Goal: Entertainment & Leisure: Consume media (video, audio)

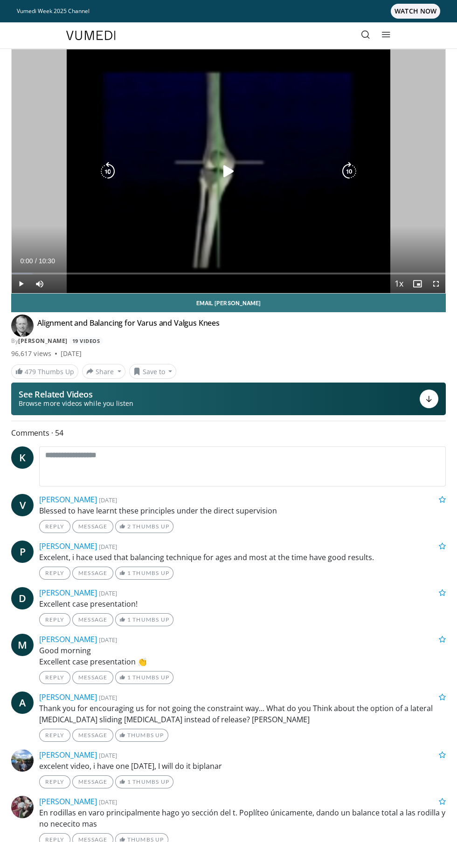
click at [241, 165] on div "Video Player" at bounding box center [228, 171] width 260 height 19
click at [228, 176] on icon "Video Player" at bounding box center [228, 171] width 19 height 19
click at [278, 217] on div "10 seconds Tap to unmute" at bounding box center [228, 171] width 433 height 244
click at [132, 251] on div "10 seconds Tap to unmute" at bounding box center [228, 171] width 433 height 244
click at [172, 284] on div "Current Time 0:04 / Duration 10:30 Pause Skip Backward Skip Forward Mute Loaded…" at bounding box center [228, 283] width 433 height 19
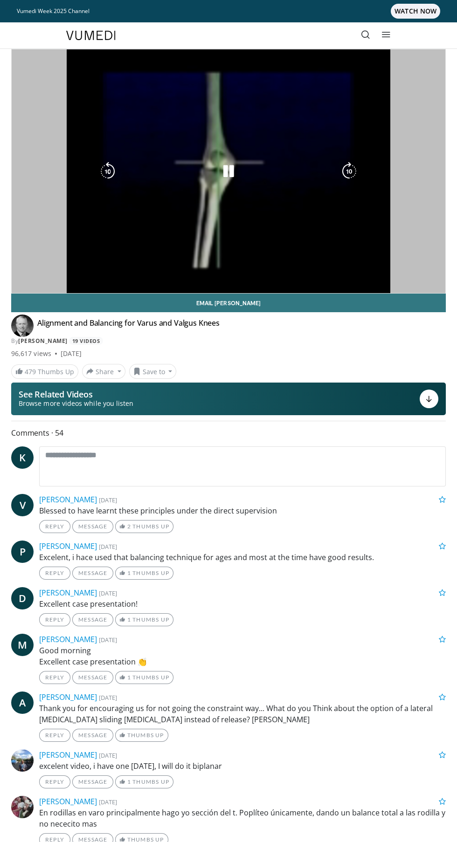
click at [241, 178] on div "Video Player" at bounding box center [228, 171] width 260 height 19
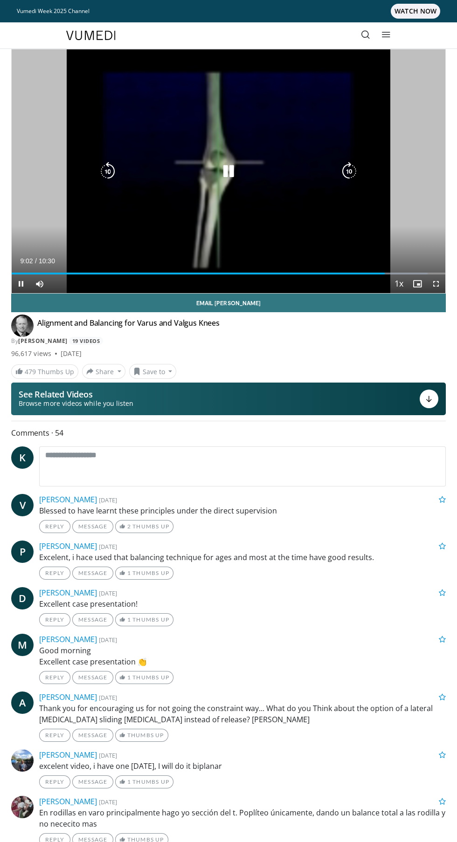
click at [172, 178] on div "Video Player" at bounding box center [228, 171] width 260 height 19
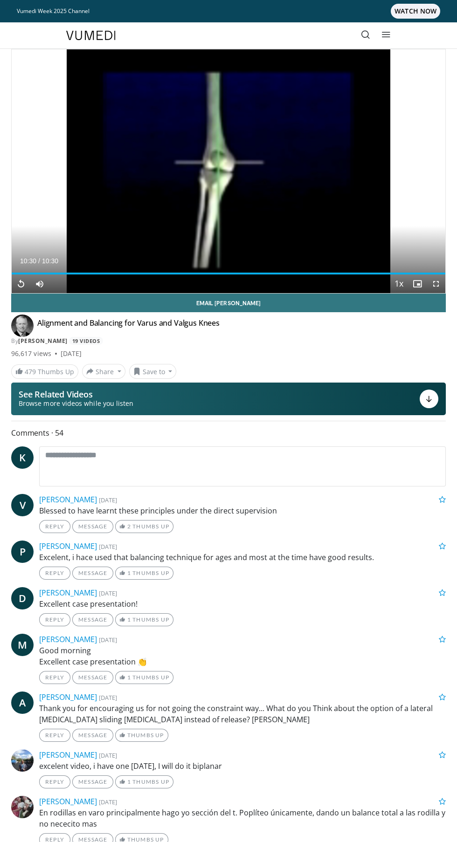
click at [105, 262] on div "Current Time 10:30 / Duration 10:30" at bounding box center [228, 261] width 433 height 8
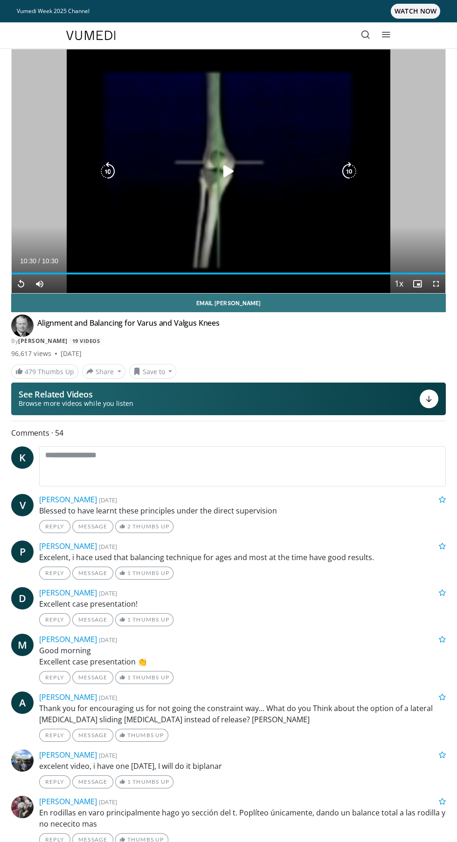
click at [249, 199] on div "10 seconds Tap to unmute" at bounding box center [228, 171] width 433 height 244
